Goal: Navigation & Orientation: Find specific page/section

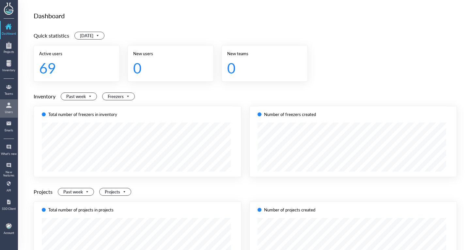
drag, startPoint x: 15, startPoint y: 99, endPoint x: 10, endPoint y: 104, distance: 6.9
click at [10, 104] on div "Dashboard Projects Inventory Teams Users Emails What's new New features API SSO…" at bounding box center [9, 125] width 18 height 250
click at [10, 104] on div at bounding box center [9, 105] width 10 height 10
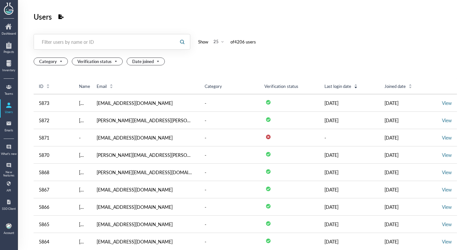
click at [95, 35] on div at bounding box center [104, 41] width 140 height 15
click at [3, 93] on div "Teams" at bounding box center [9, 93] width 16 height 3
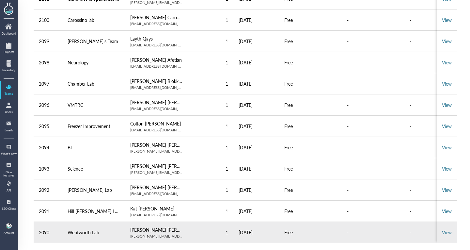
scroll to position [11, 0]
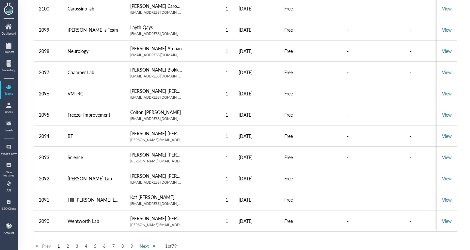
click at [65, 245] on span "2" at bounding box center [68, 246] width 8 height 6
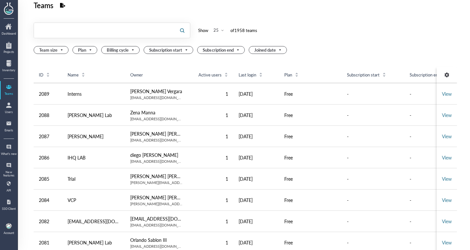
click at [100, 35] on input "text" at bounding box center [104, 30] width 140 height 10
type input "vvmf"
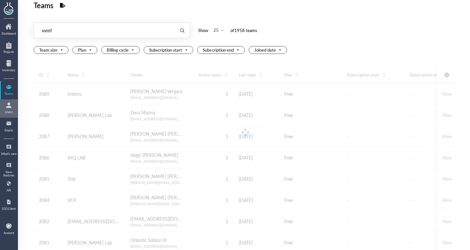
click at [6, 115] on link "Users" at bounding box center [9, 108] width 16 height 17
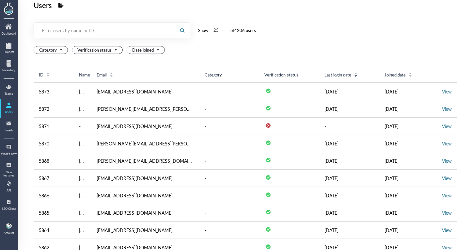
click at [82, 29] on div "Filter users by name or ID" at bounding box center [105, 30] width 126 height 7
type input "vvmf"
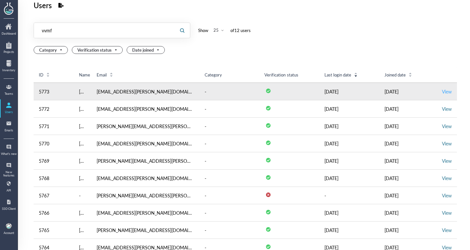
click at [442, 90] on link "View" at bounding box center [447, 91] width 10 height 7
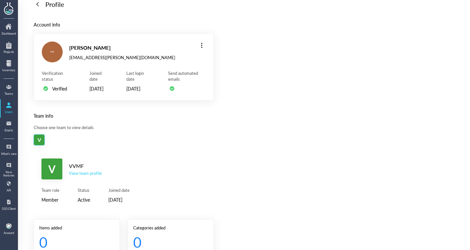
click at [409, 226] on div "Profile Account info [PERSON_NAME] Rahaman [EMAIL_ADDRESS][PERSON_NAME][DOMAIN_…" at bounding box center [244, 119] width 452 height 261
click at [91, 176] on div "View team profile" at bounding box center [85, 173] width 33 height 6
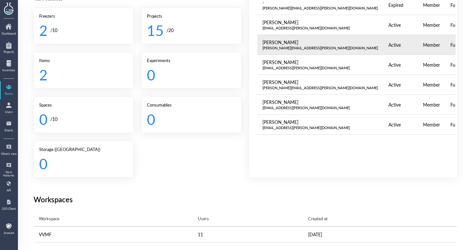
scroll to position [172, 0]
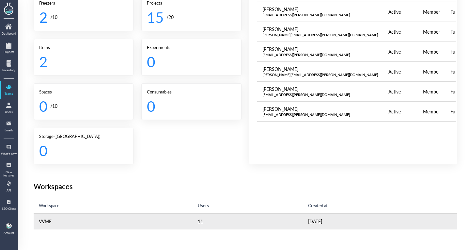
click at [303, 223] on td "[DATE]" at bounding box center [380, 221] width 154 height 16
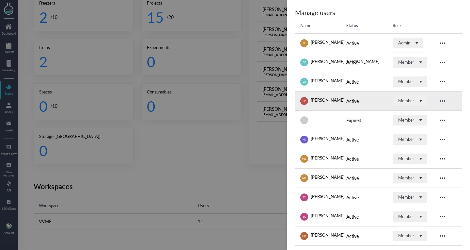
scroll to position [82, 0]
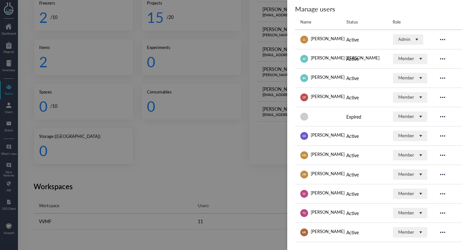
click at [279, 197] on div at bounding box center [235, 125] width 470 height 250
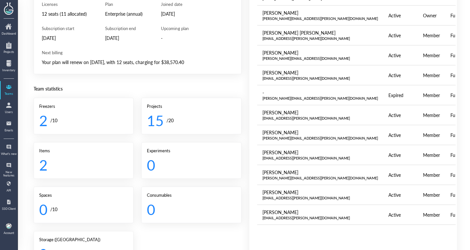
scroll to position [75, 0]
